Goal: Task Accomplishment & Management: Use online tool/utility

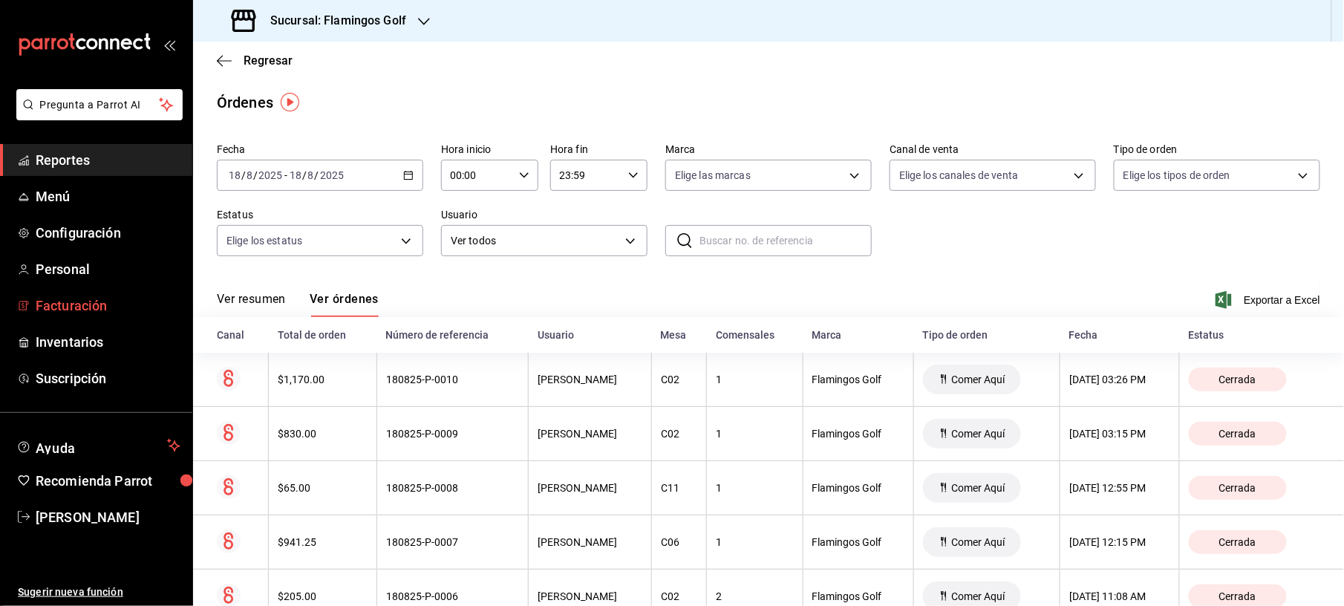
click at [51, 306] on span "Facturación" at bounding box center [108, 306] width 145 height 20
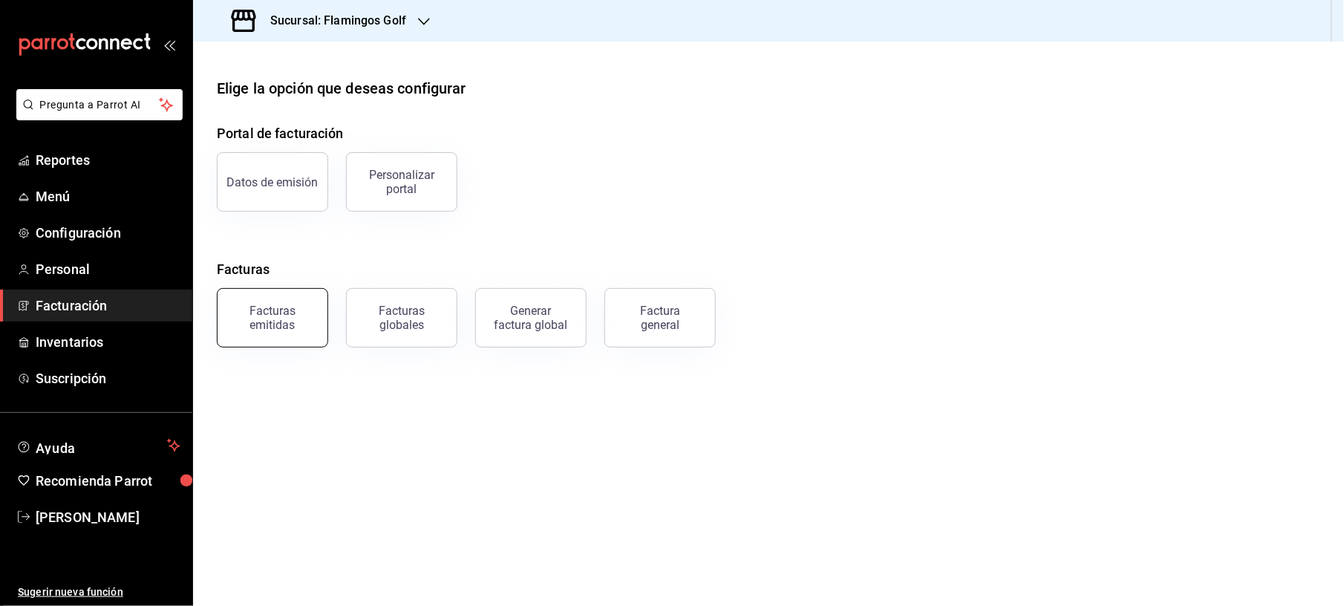
click at [310, 325] on div "Facturas emitidas" at bounding box center [273, 318] width 92 height 28
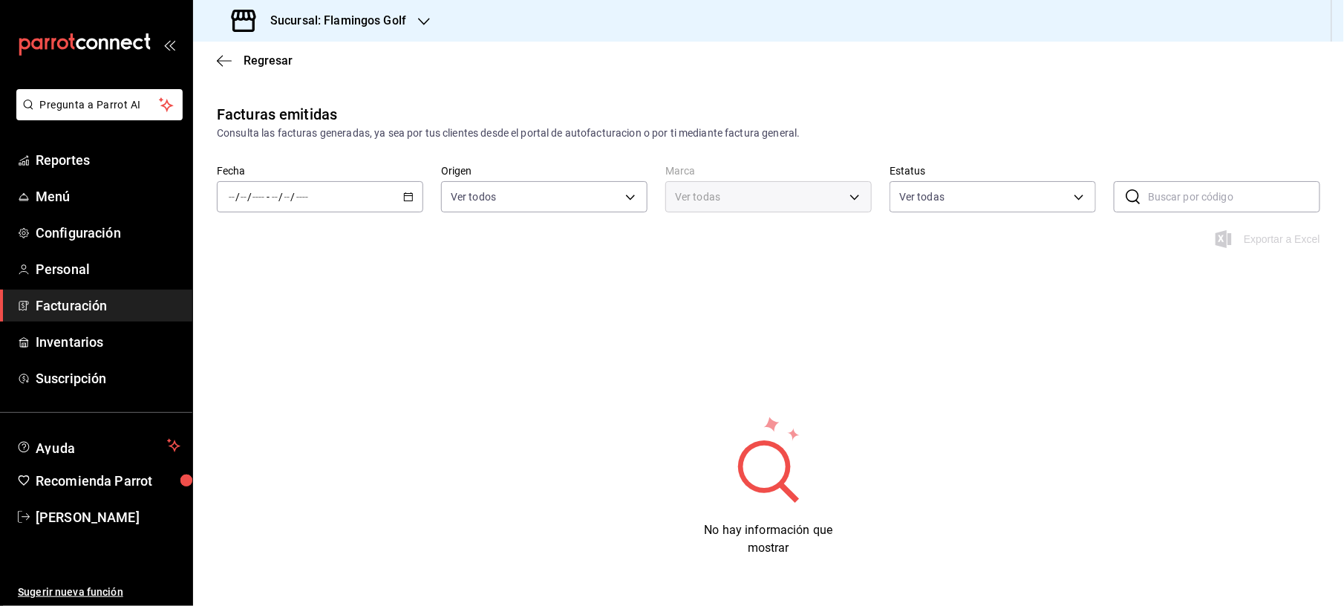
click at [405, 192] on icon "button" at bounding box center [408, 197] width 10 height 10
type input "fcb6ad62-2d7c-4c8d-a7b9-f3ea60482d45"
click at [276, 348] on span "Mes actual" at bounding box center [286, 342] width 115 height 16
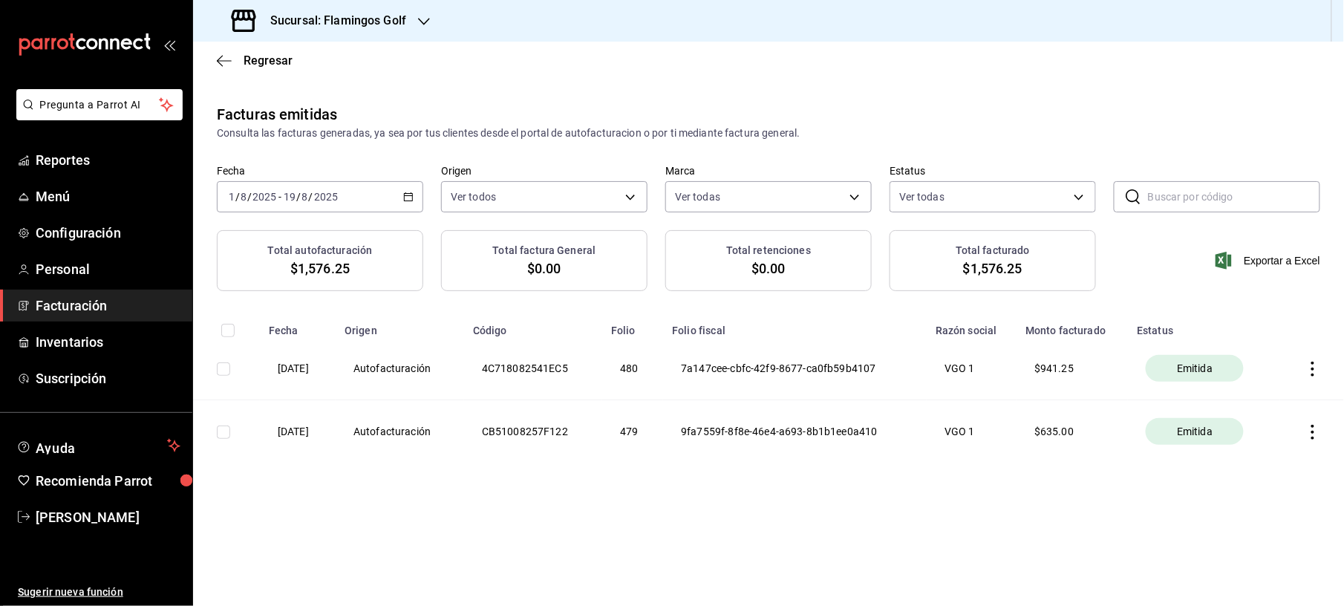
click at [226, 371] on input "checkbox" at bounding box center [223, 368] width 13 height 13
checkbox input "true"
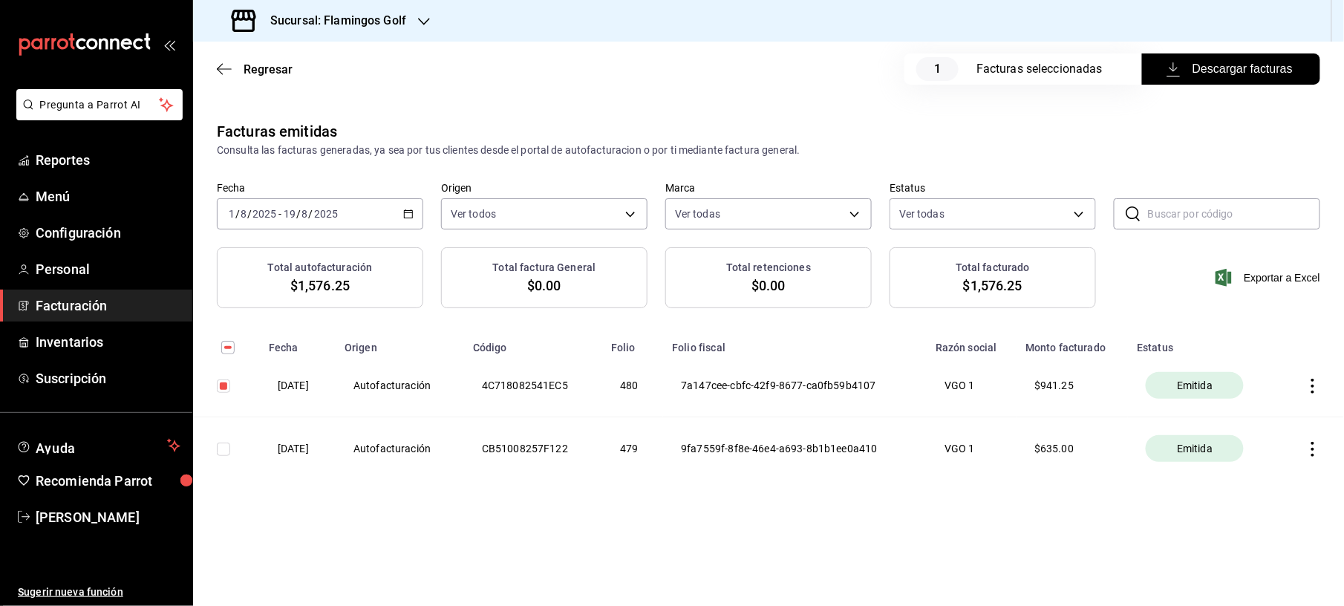
click at [1260, 80] on button "Descargar facturas" at bounding box center [1231, 68] width 178 height 31
